Goal: Information Seeking & Learning: Learn about a topic

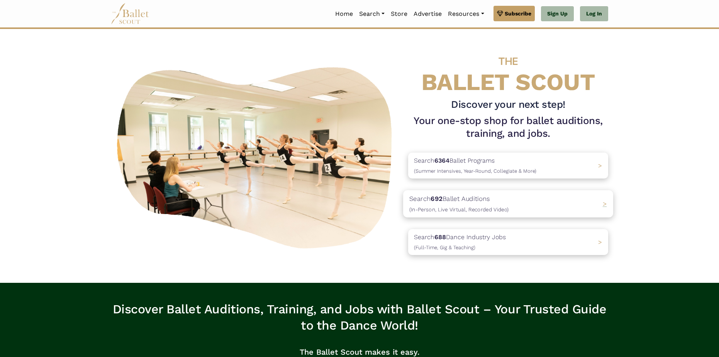
click at [475, 204] on p "Search 692 Ballet Auditions (In-Person, Live Virtual, Recorded Video)" at bounding box center [459, 204] width 99 height 21
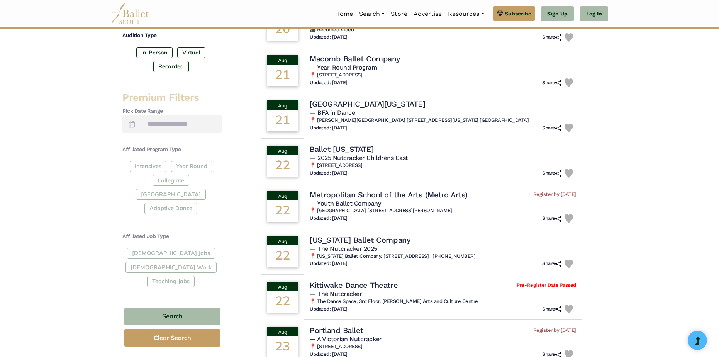
scroll to position [270, 0]
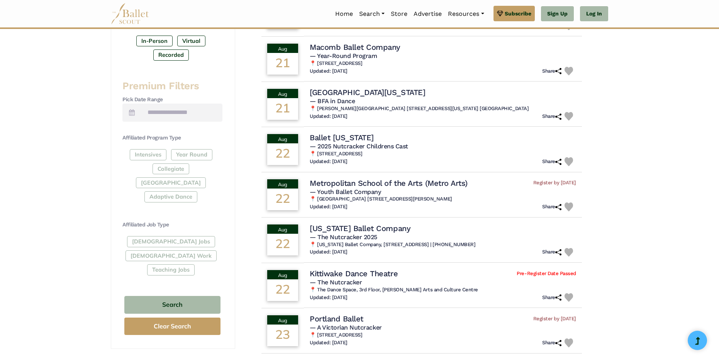
click at [145, 236] on div "[DEMOGRAPHIC_DATA] Jobs [DEMOGRAPHIC_DATA] Work Teaching Jobs" at bounding box center [172, 257] width 100 height 42
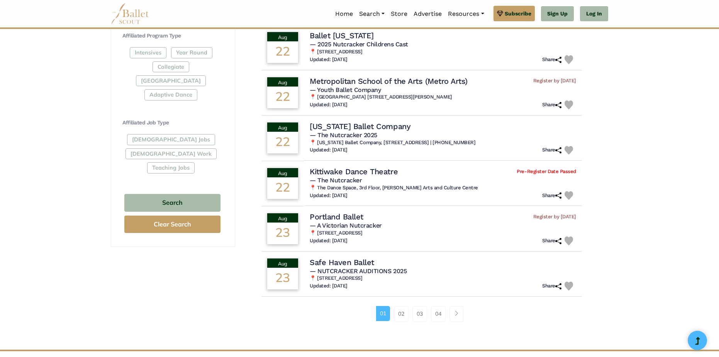
scroll to position [386, 0]
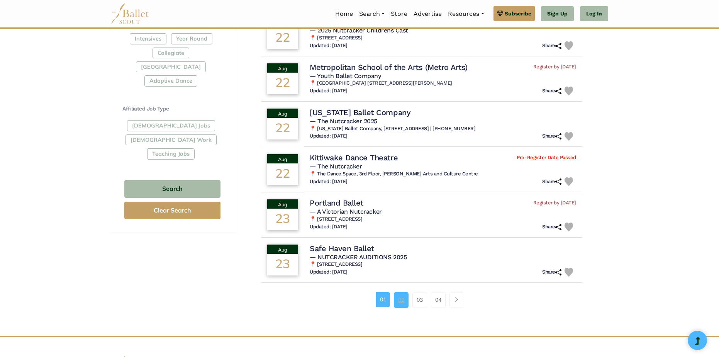
click at [402, 304] on link "02" at bounding box center [401, 299] width 15 height 15
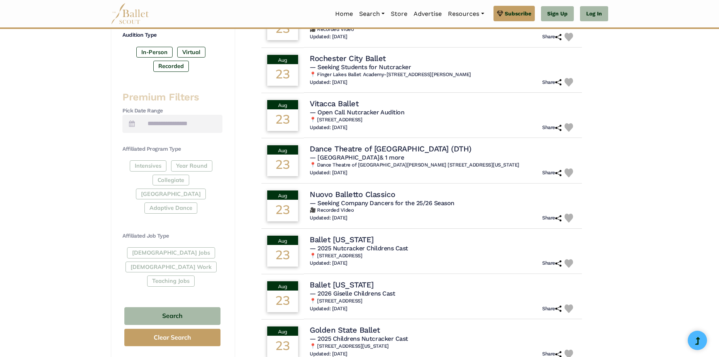
scroll to position [270, 0]
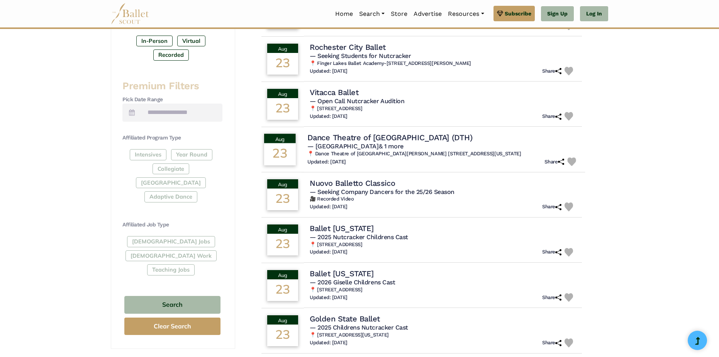
click at [369, 142] on h4 "Dance Theatre of Harlem (DTH)" at bounding box center [390, 138] width 165 height 10
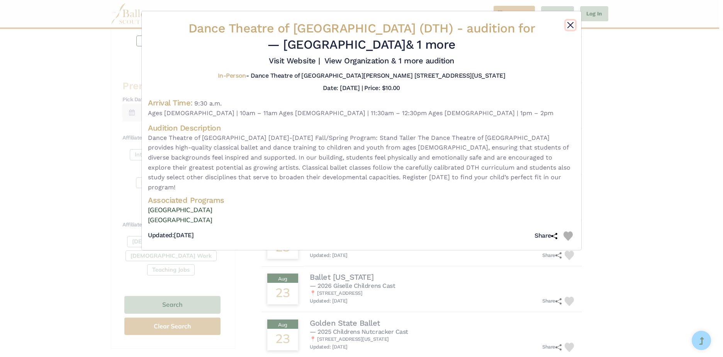
click at [568, 24] on button "Close" at bounding box center [570, 24] width 9 height 9
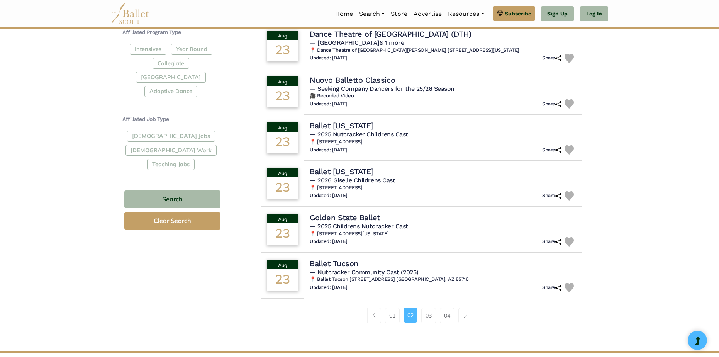
scroll to position [425, 0]
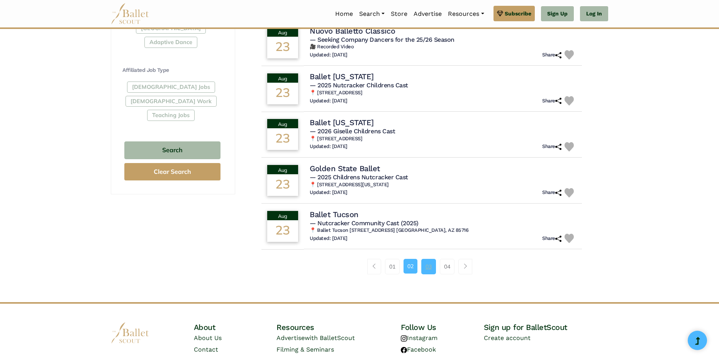
click at [430, 267] on link "03" at bounding box center [429, 266] width 15 height 15
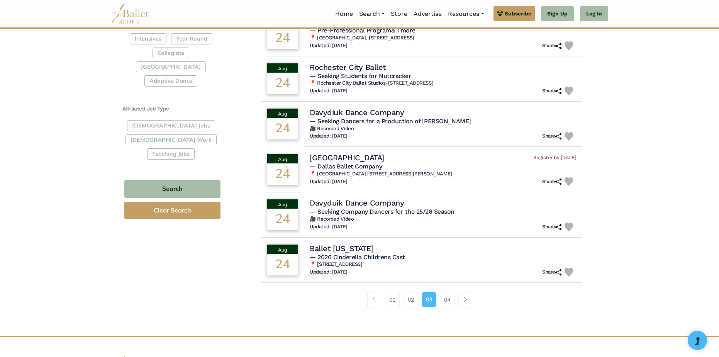
scroll to position [425, 0]
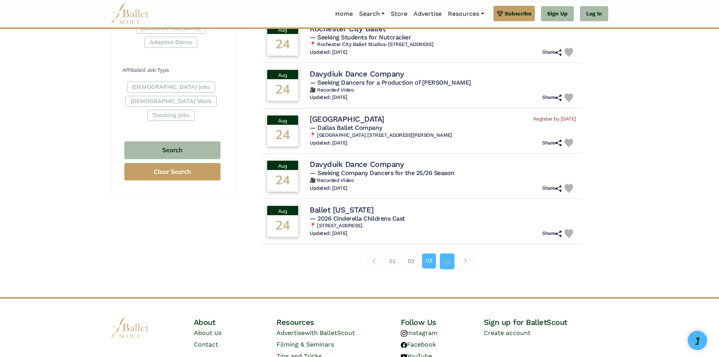
click at [448, 261] on link "04" at bounding box center [447, 260] width 15 height 15
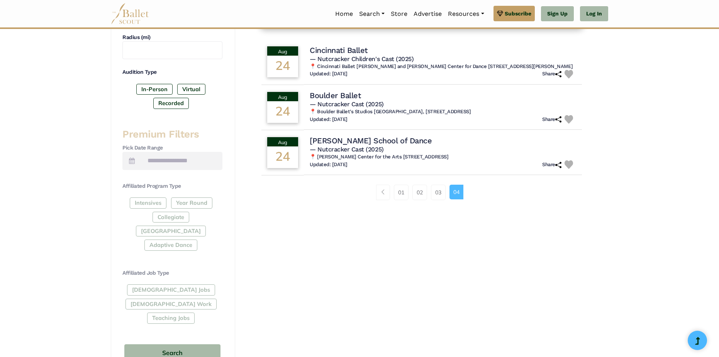
scroll to position [232, 0]
